Goal: Transaction & Acquisition: Purchase product/service

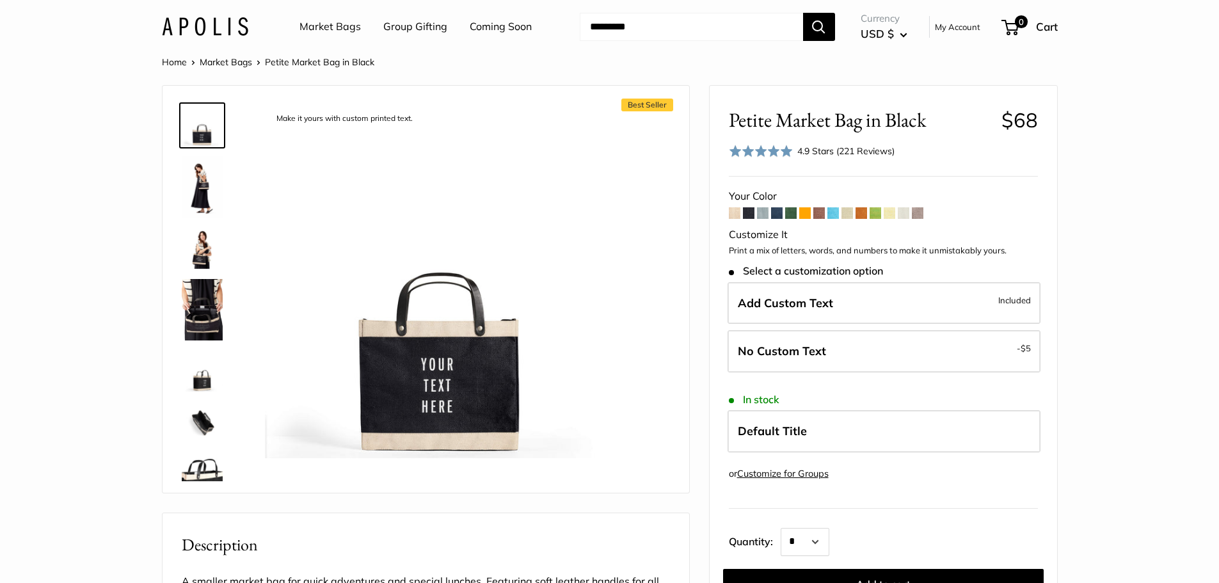
click at [210, 324] on img at bounding box center [202, 309] width 41 height 61
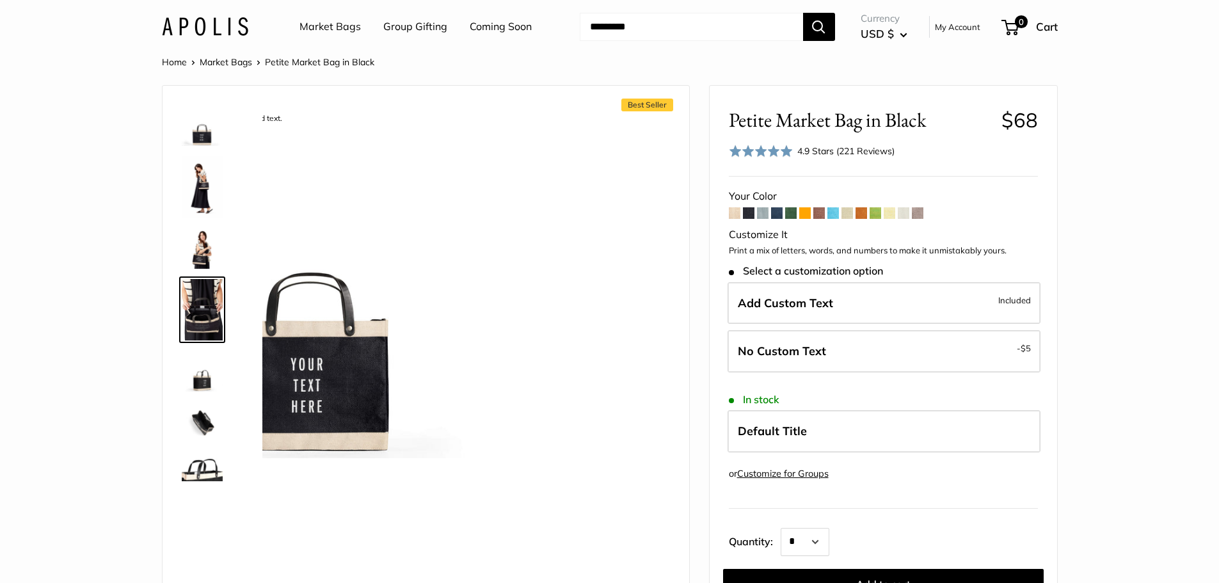
scroll to position [19, 0]
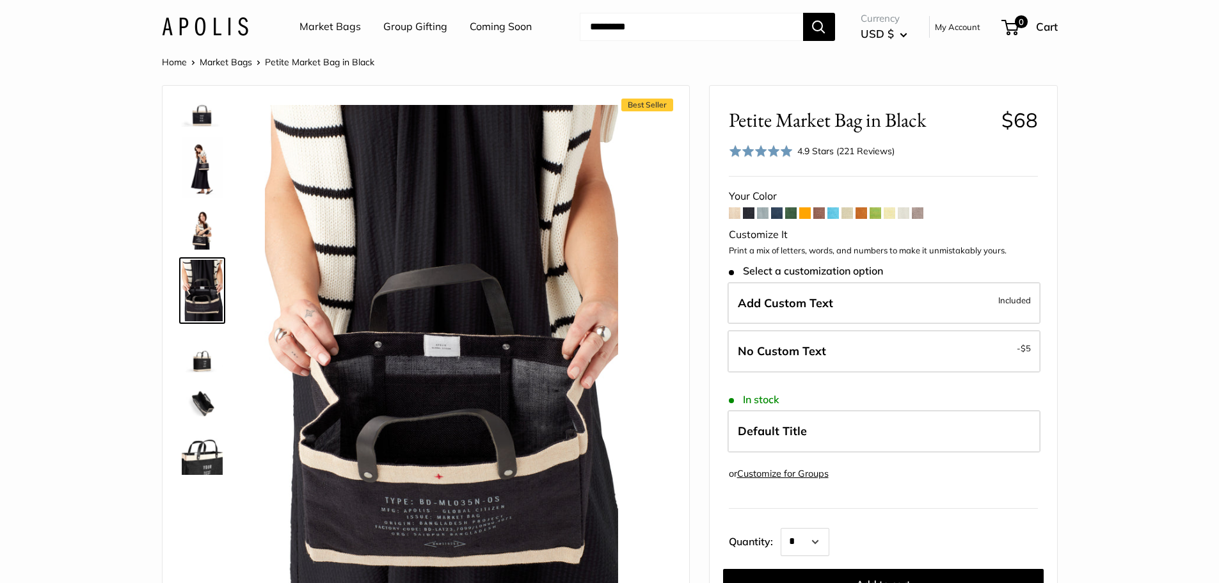
click at [203, 232] on img at bounding box center [202, 229] width 41 height 41
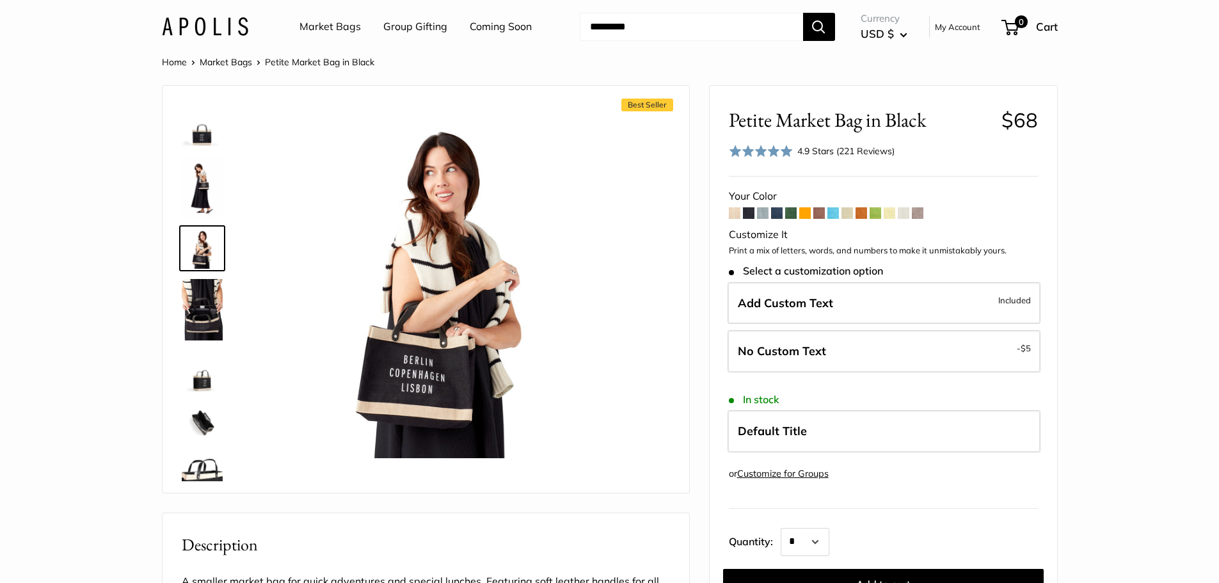
click at [764, 216] on span at bounding box center [763, 213] width 12 height 12
click at [198, 415] on img at bounding box center [202, 422] width 41 height 41
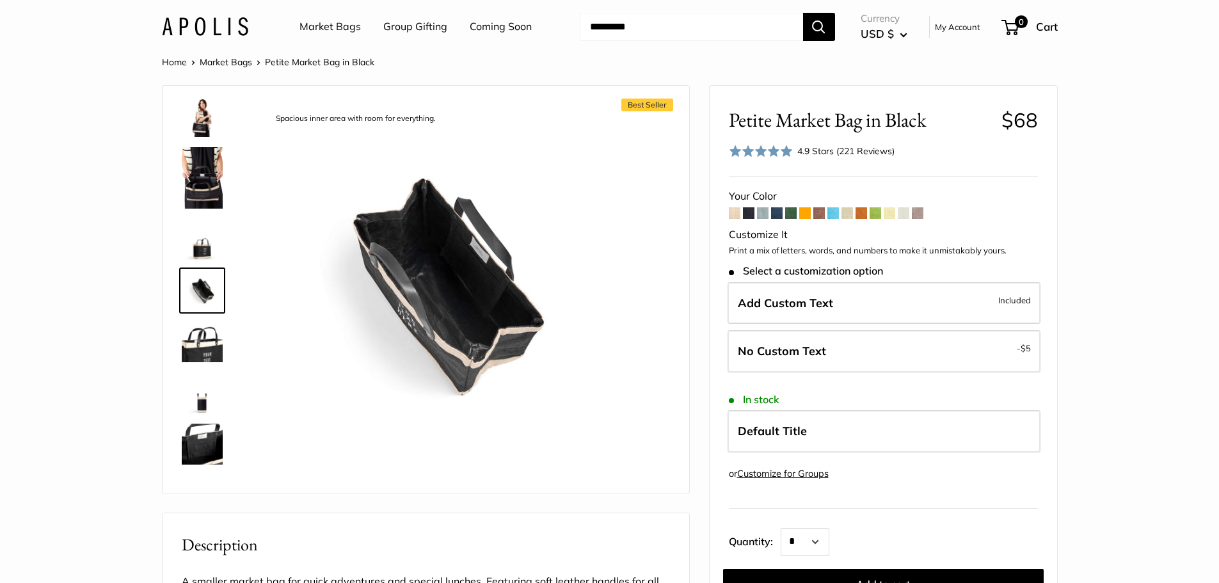
click at [212, 331] on img at bounding box center [202, 341] width 41 height 41
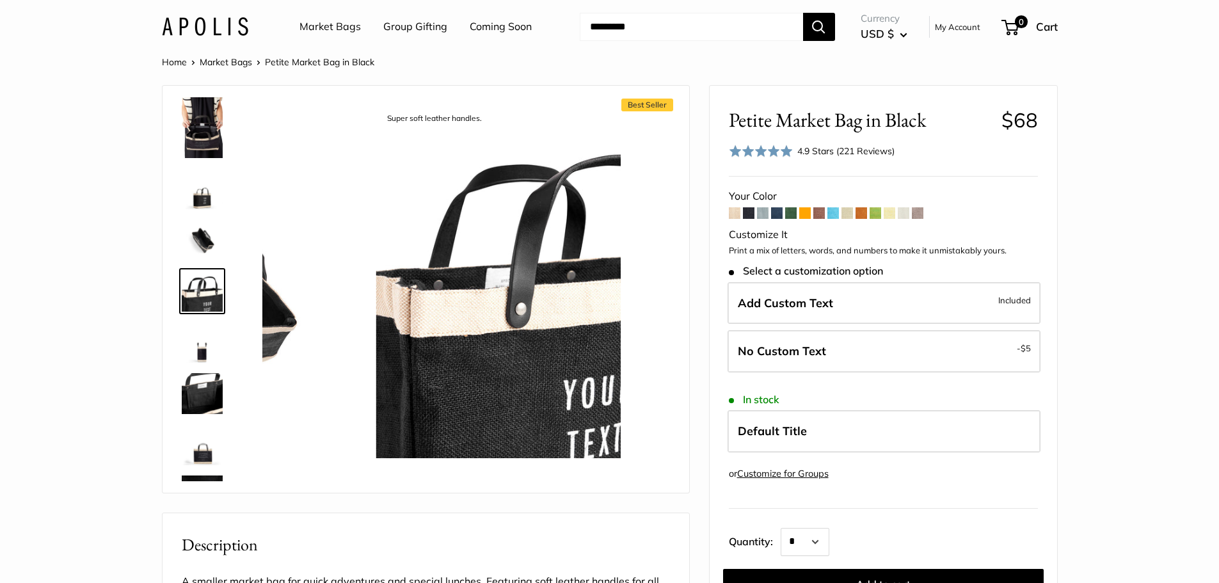
scroll to position [183, 0]
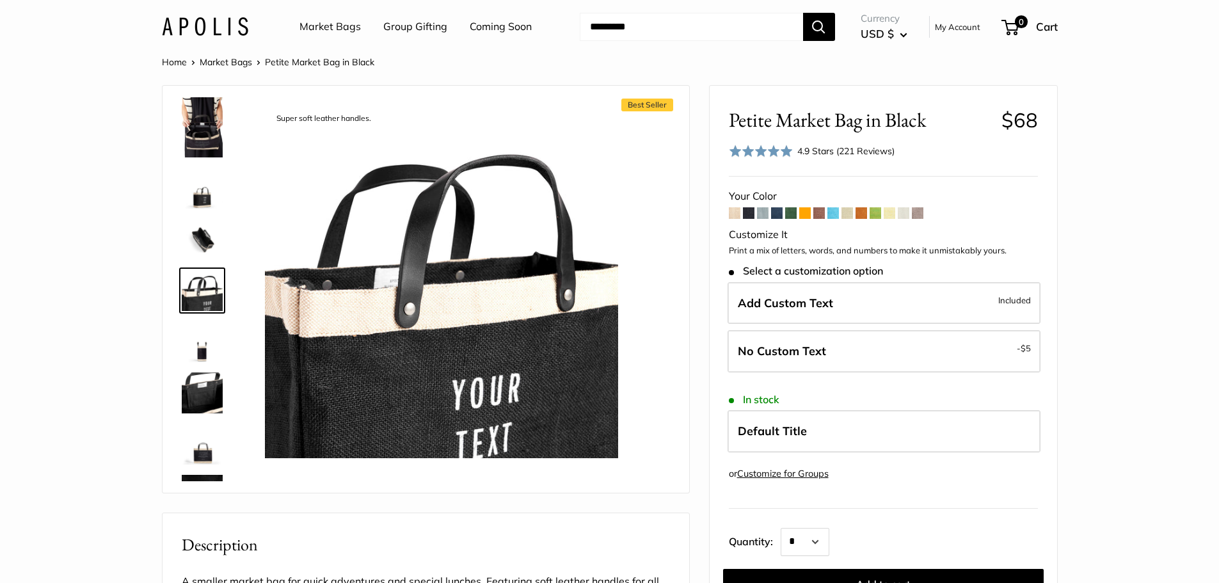
click at [218, 276] on img at bounding box center [202, 290] width 41 height 41
click at [207, 219] on img at bounding box center [202, 239] width 41 height 41
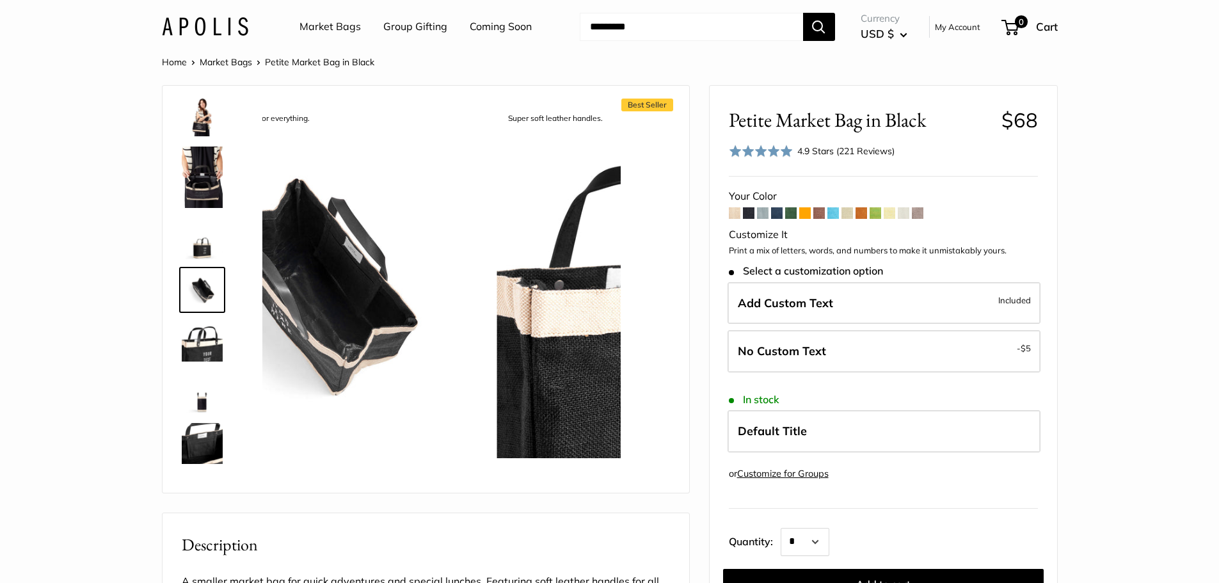
scroll to position [132, 0]
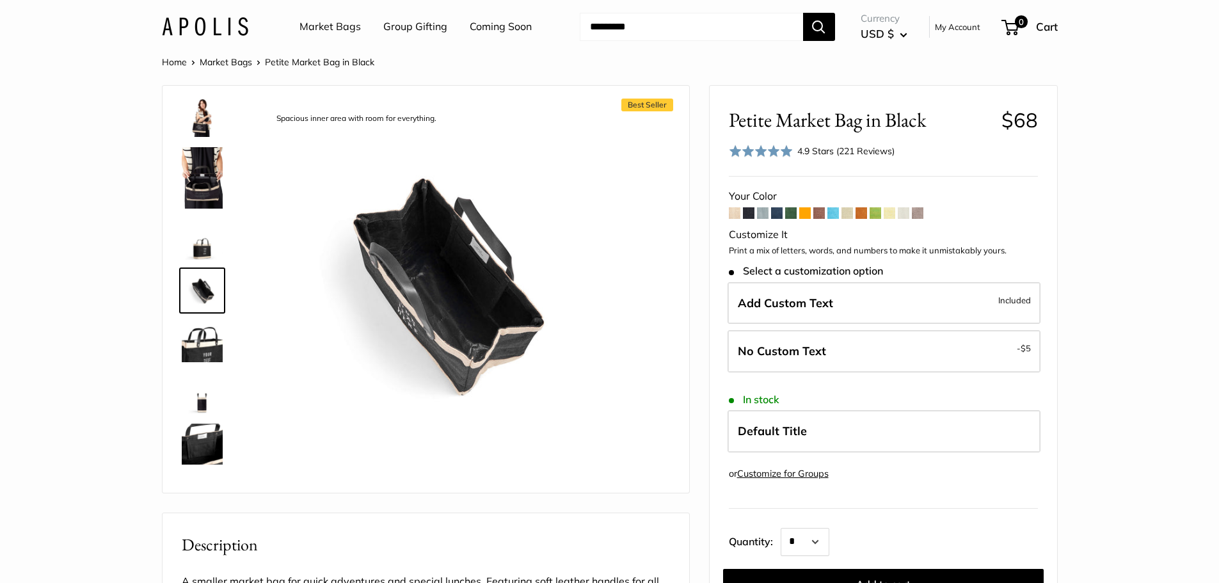
click at [213, 108] on img at bounding box center [202, 116] width 41 height 41
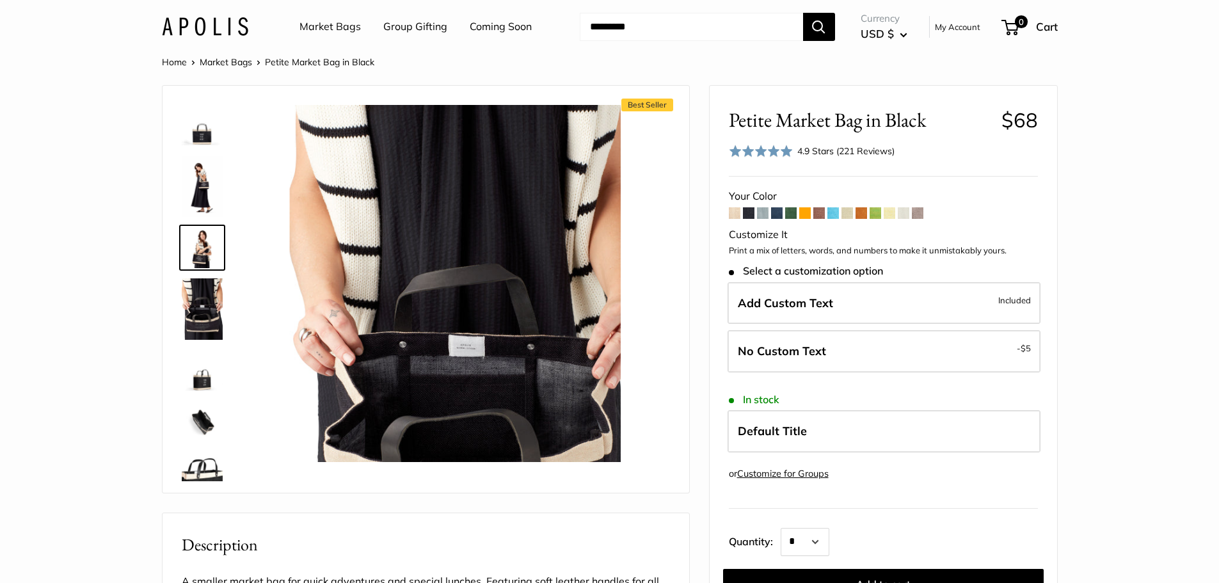
scroll to position [0, 0]
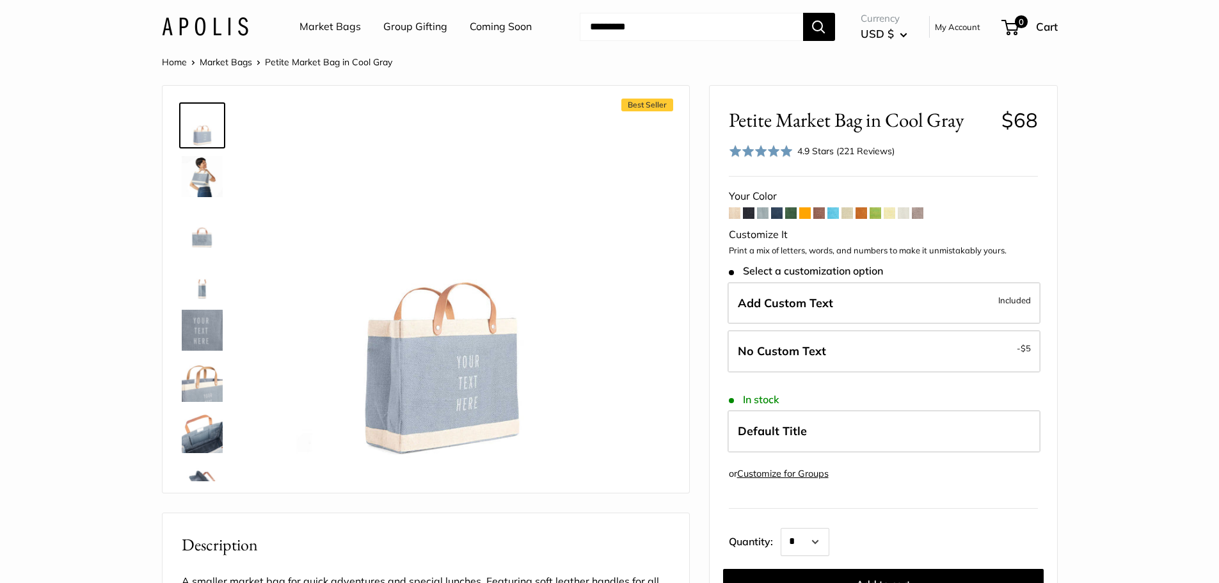
click at [194, 177] on img at bounding box center [202, 176] width 41 height 41
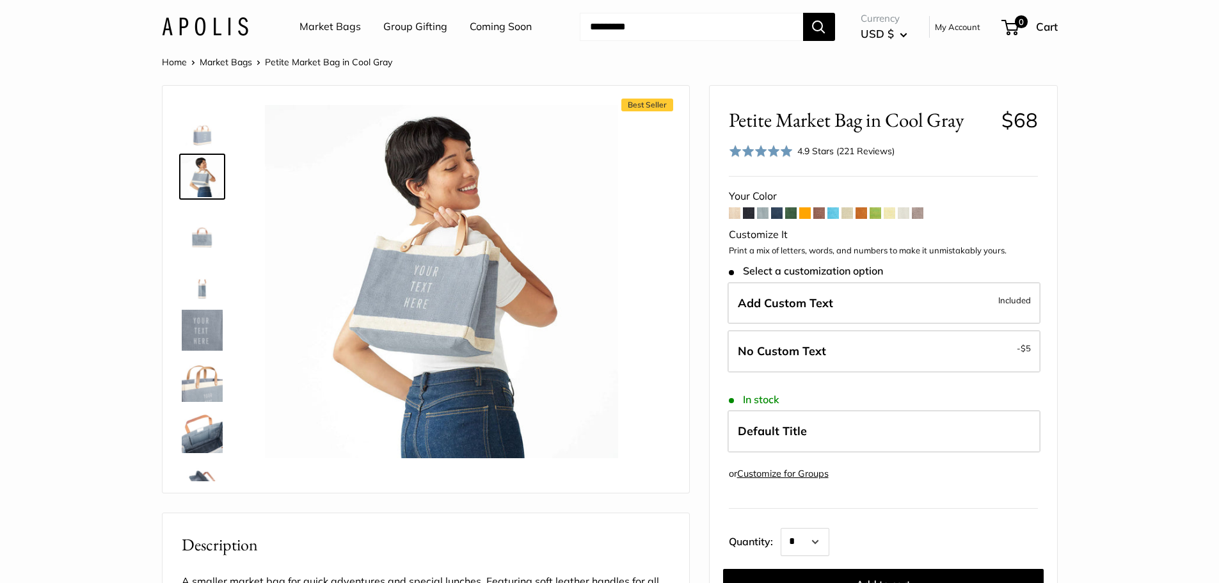
click at [209, 139] on img at bounding box center [202, 125] width 41 height 41
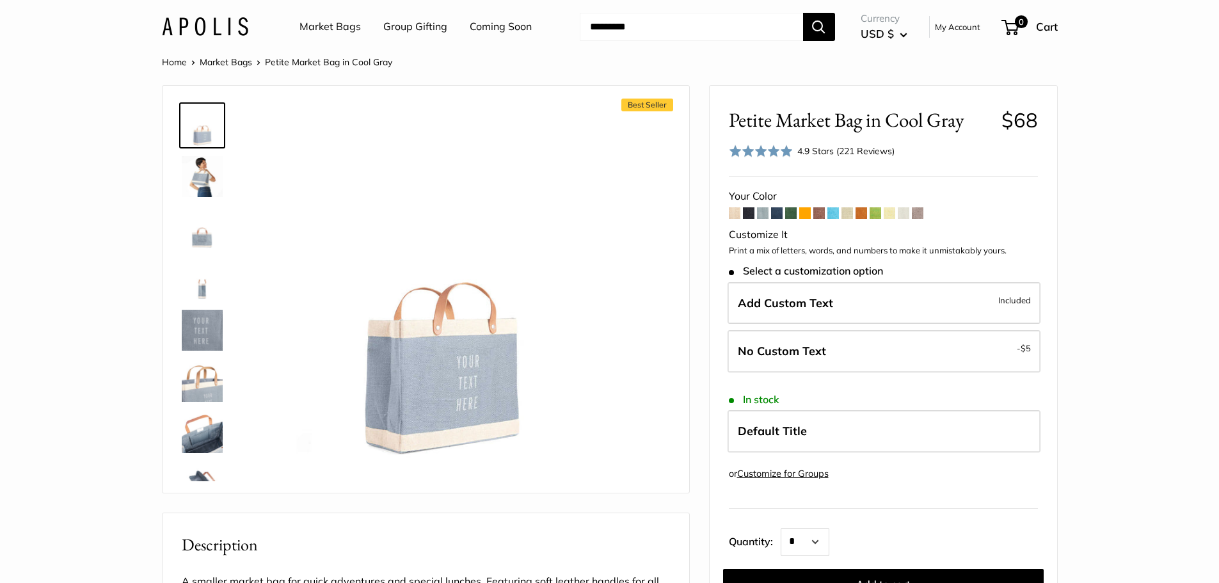
click at [200, 421] on img at bounding box center [202, 432] width 41 height 41
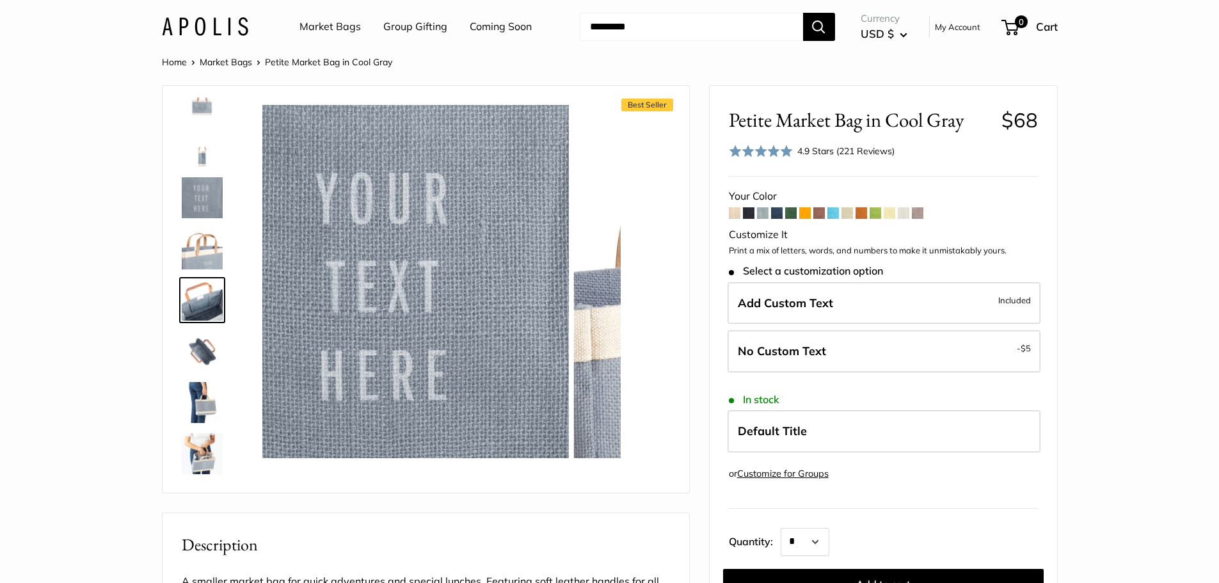
scroll to position [133, 0]
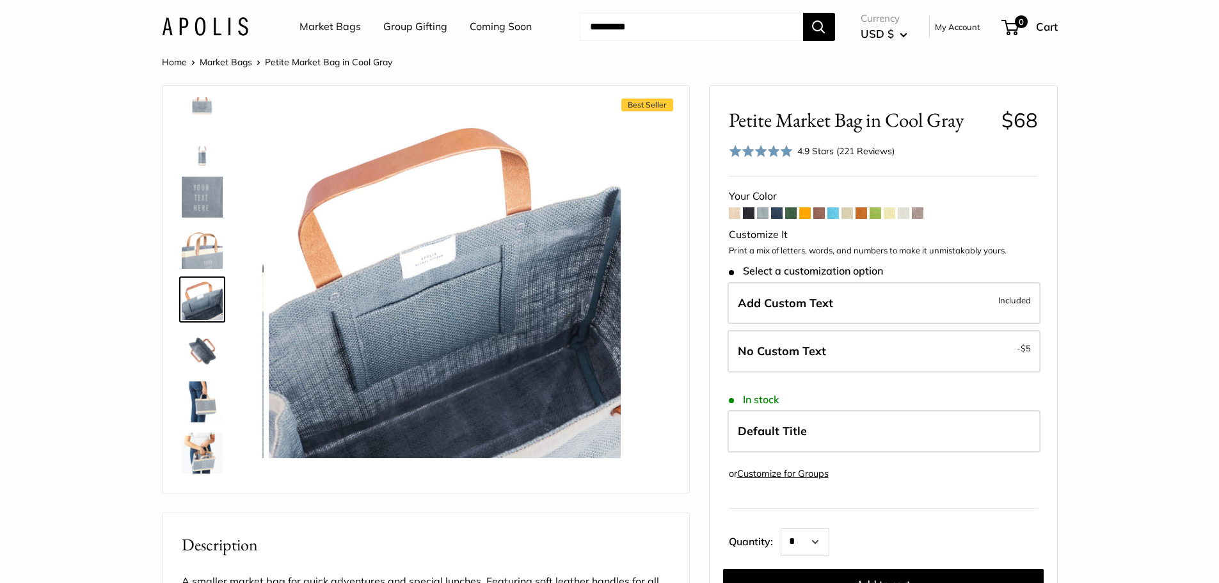
click at [191, 454] on img at bounding box center [202, 453] width 41 height 41
